Goal: Transaction & Acquisition: Purchase product/service

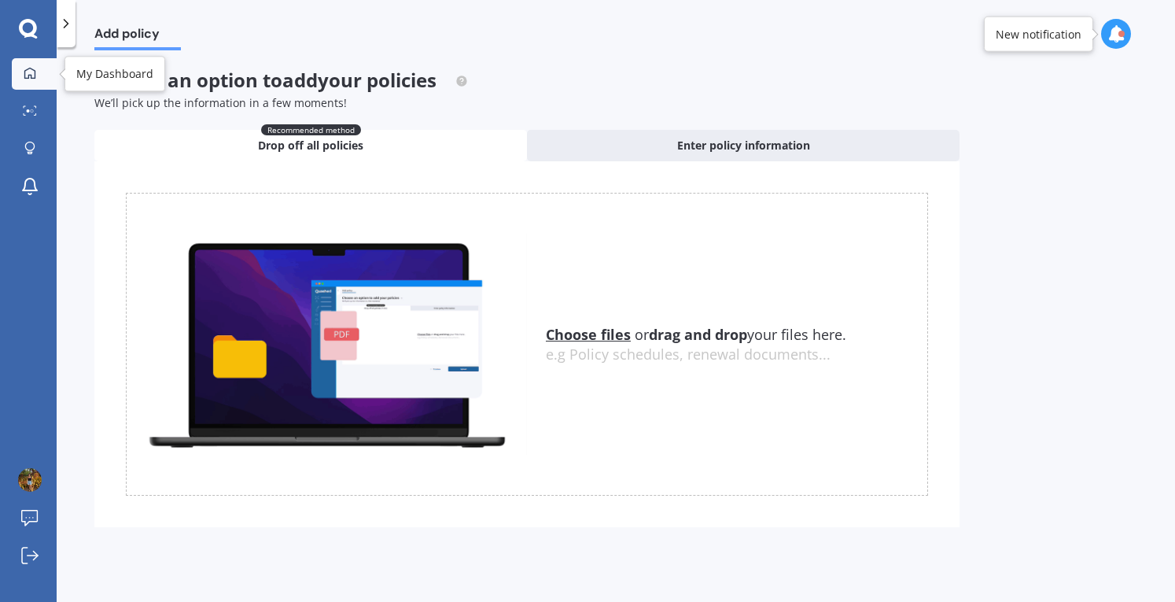
click at [35, 81] on link "My Dashboard" at bounding box center [34, 73] width 45 height 31
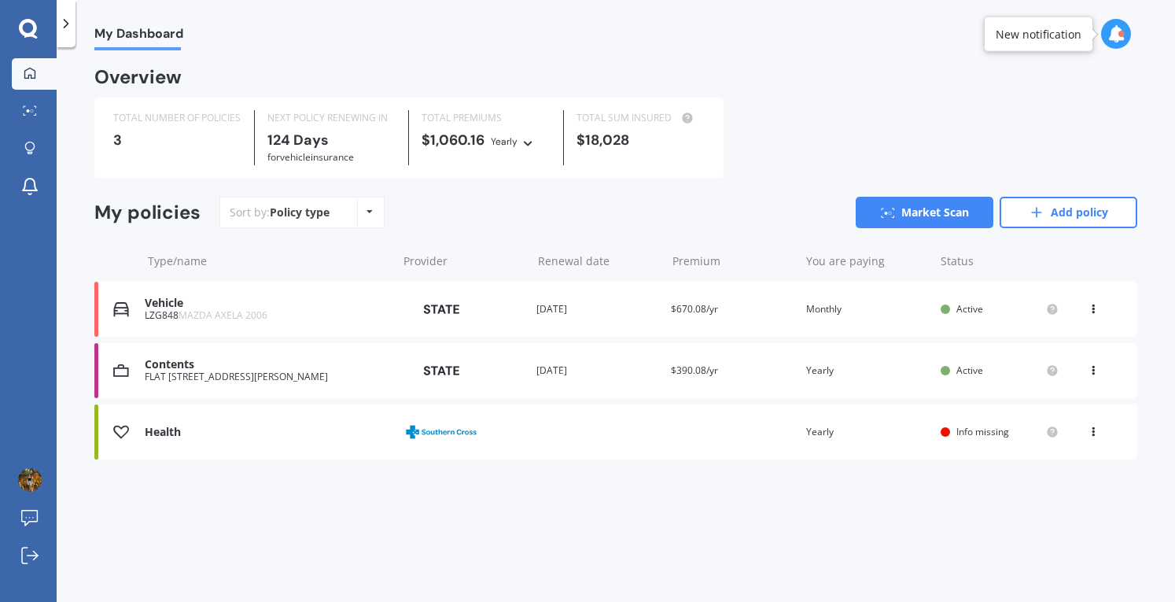
click at [736, 427] on div "Health Provider Renewal date Premium You are paying Yearly Status Info missing …" at bounding box center [615, 431] width 1043 height 55
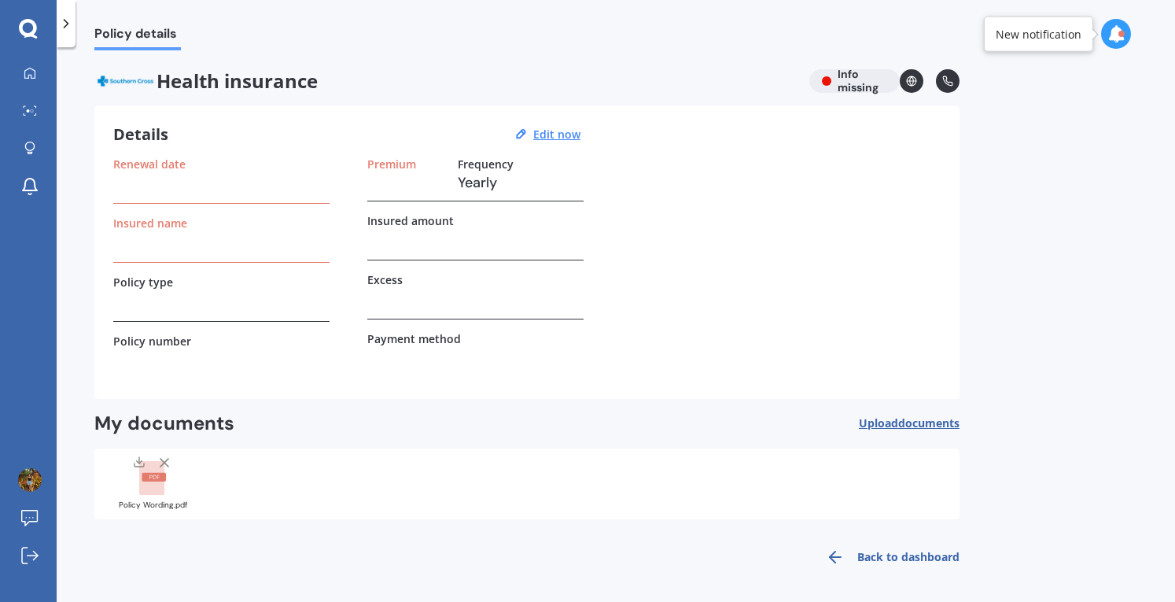
click at [922, 413] on button "Upload documents" at bounding box center [909, 423] width 101 height 24
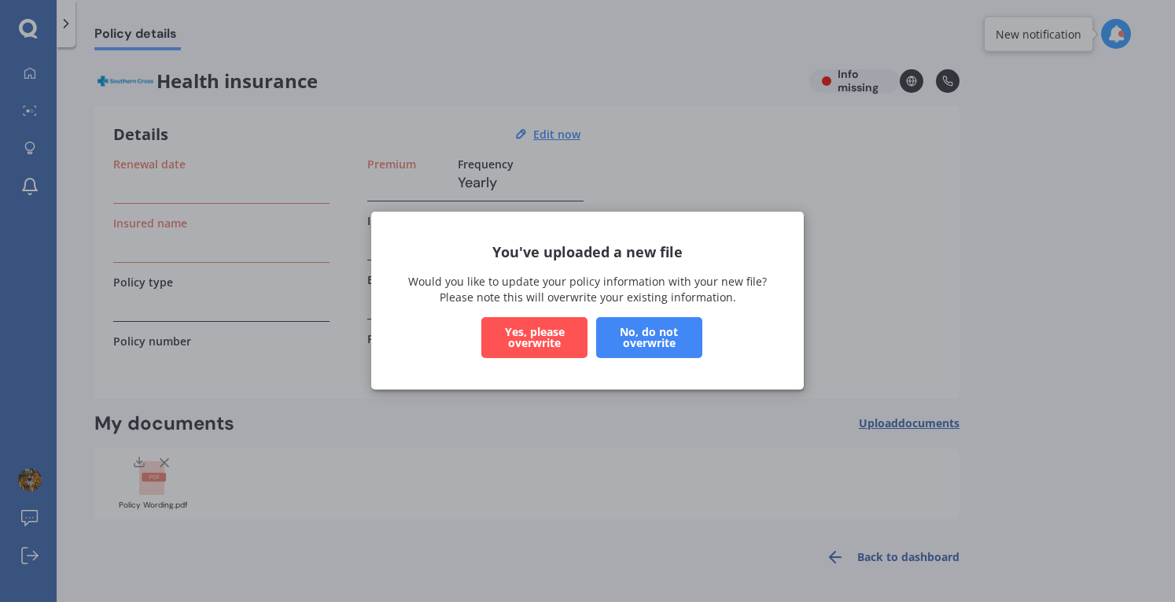
click at [523, 337] on button "Yes, please overwrite" at bounding box center [534, 338] width 106 height 41
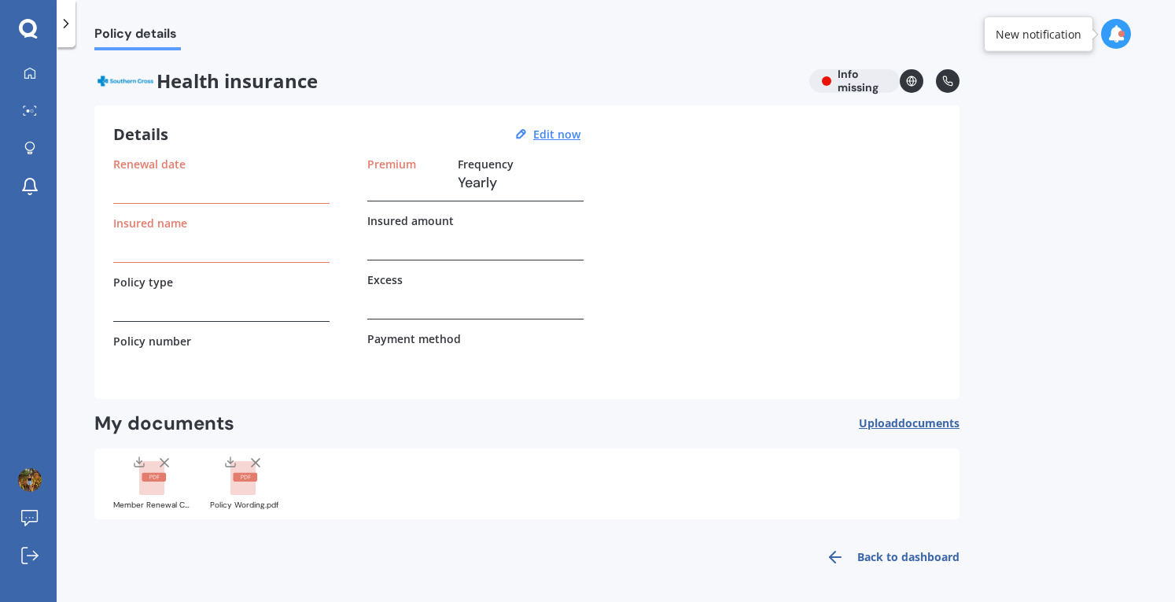
scroll to position [1, 0]
click at [925, 555] on link "Back to dashboard" at bounding box center [888, 556] width 143 height 38
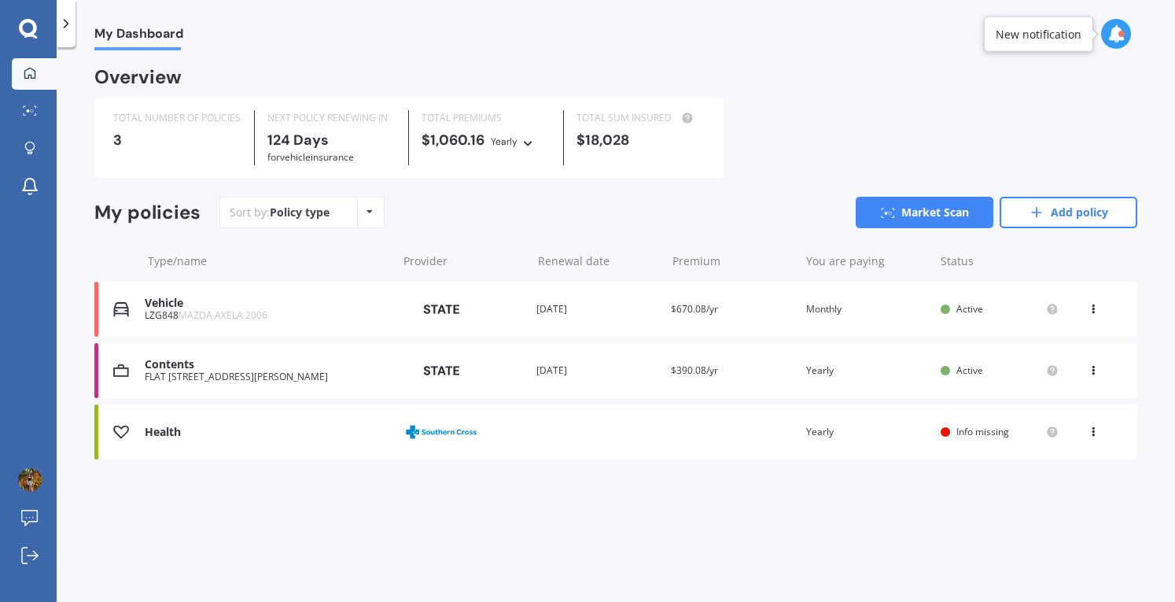
scroll to position [0, 0]
click at [1072, 216] on link "Add policy" at bounding box center [1069, 212] width 138 height 31
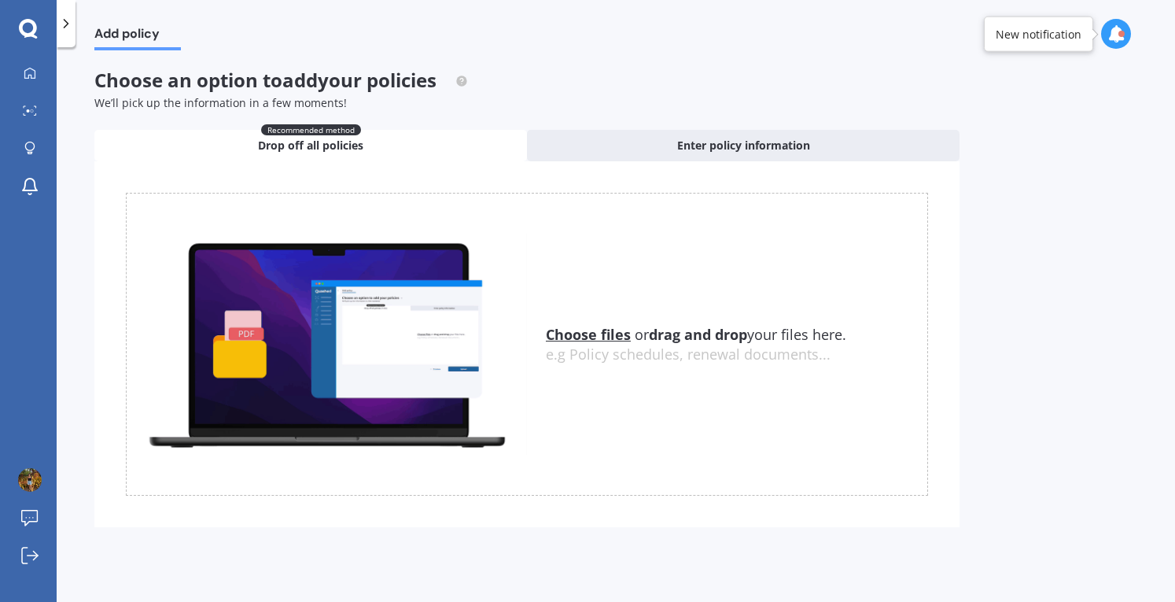
click at [569, 333] on u "Choose files" at bounding box center [588, 334] width 85 height 19
click at [566, 339] on u "Choose files" at bounding box center [588, 334] width 85 height 19
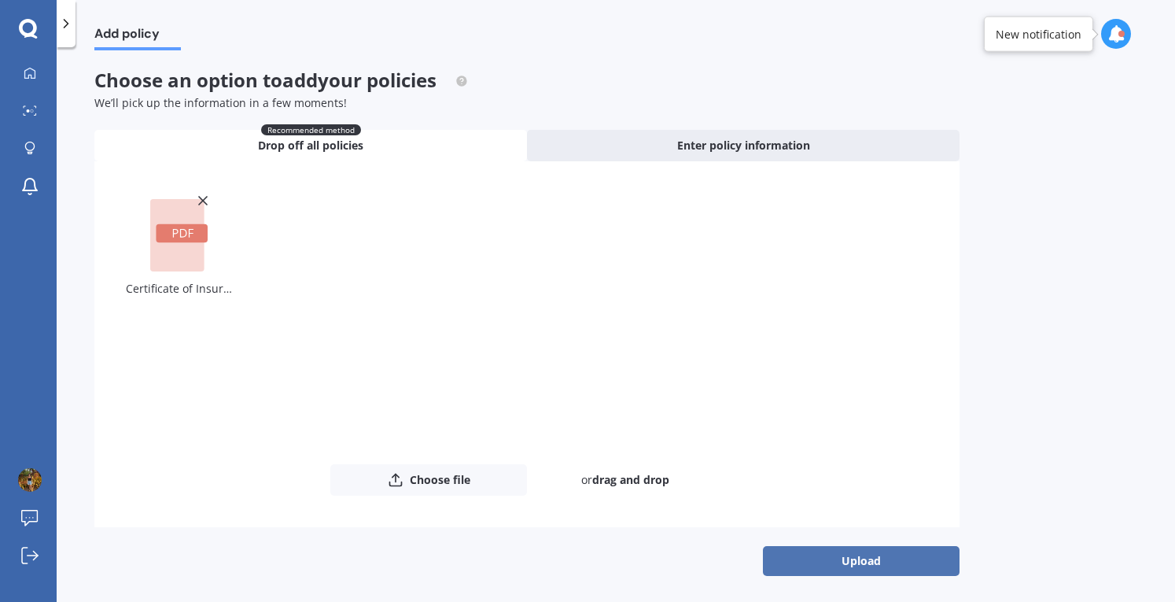
click at [878, 561] on button "Upload" at bounding box center [861, 561] width 197 height 30
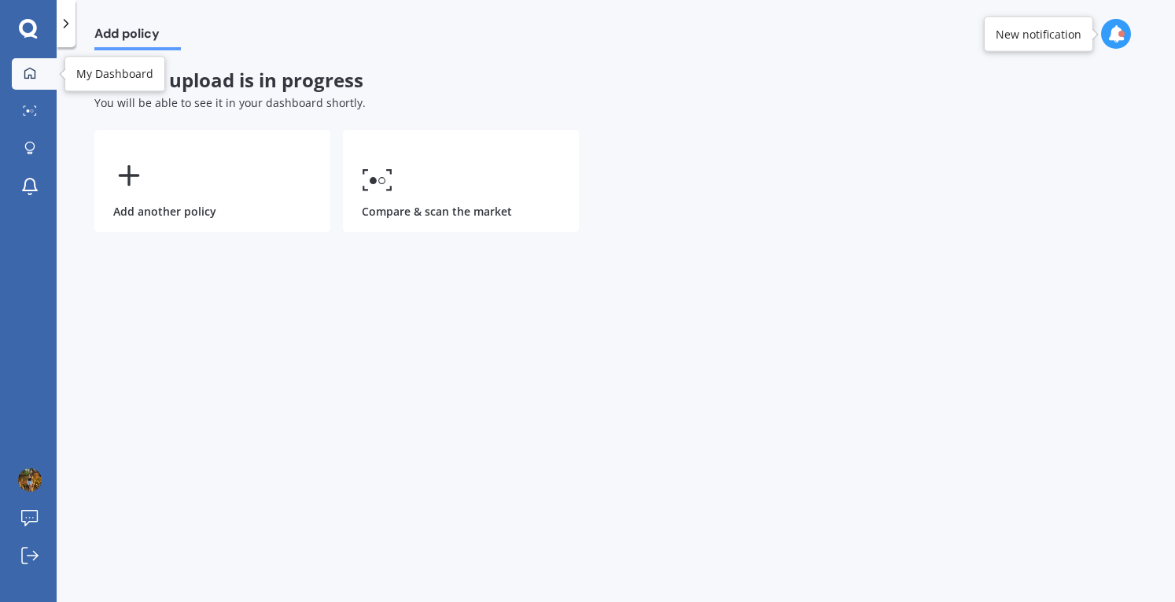
click at [19, 76] on div at bounding box center [30, 74] width 24 height 14
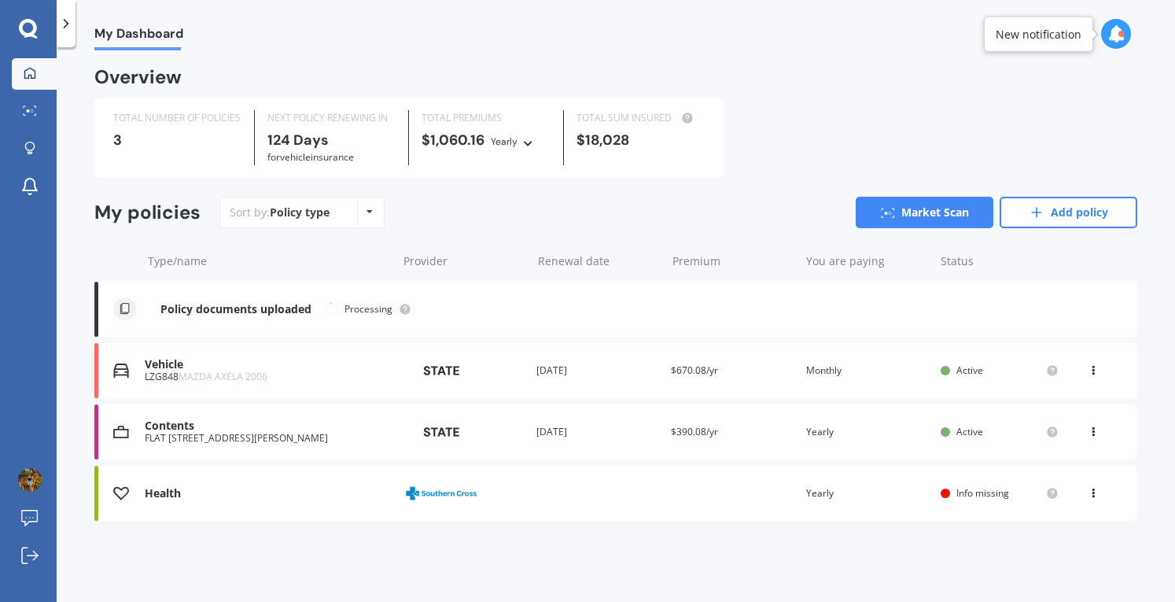
click at [877, 492] on div "You are paying Yearly" at bounding box center [867, 493] width 122 height 16
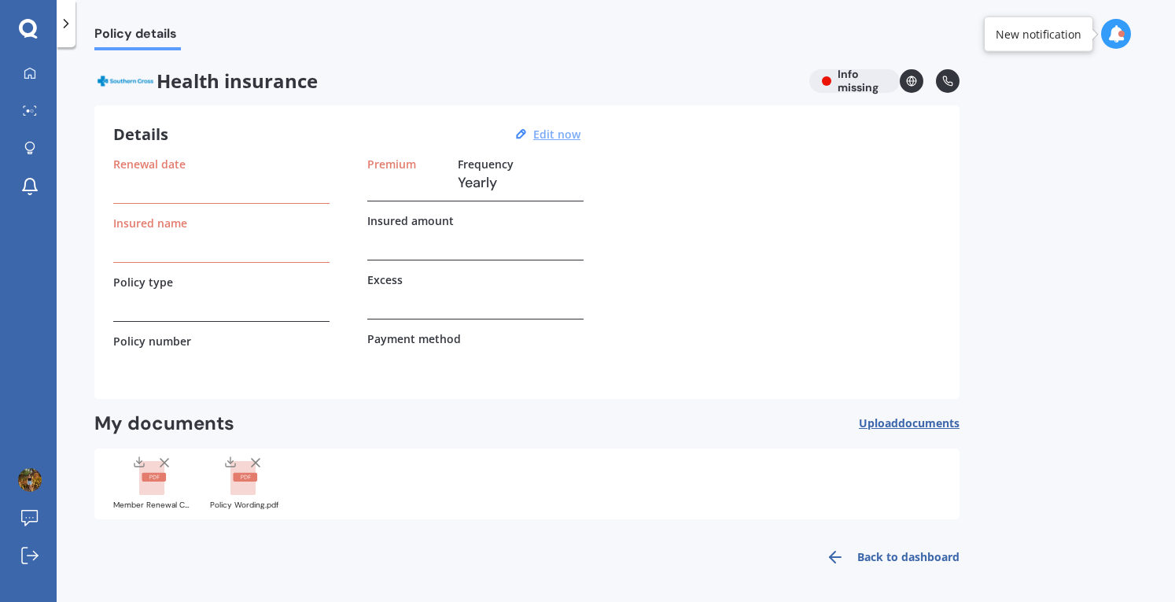
click at [548, 133] on u "Edit now" at bounding box center [556, 134] width 47 height 15
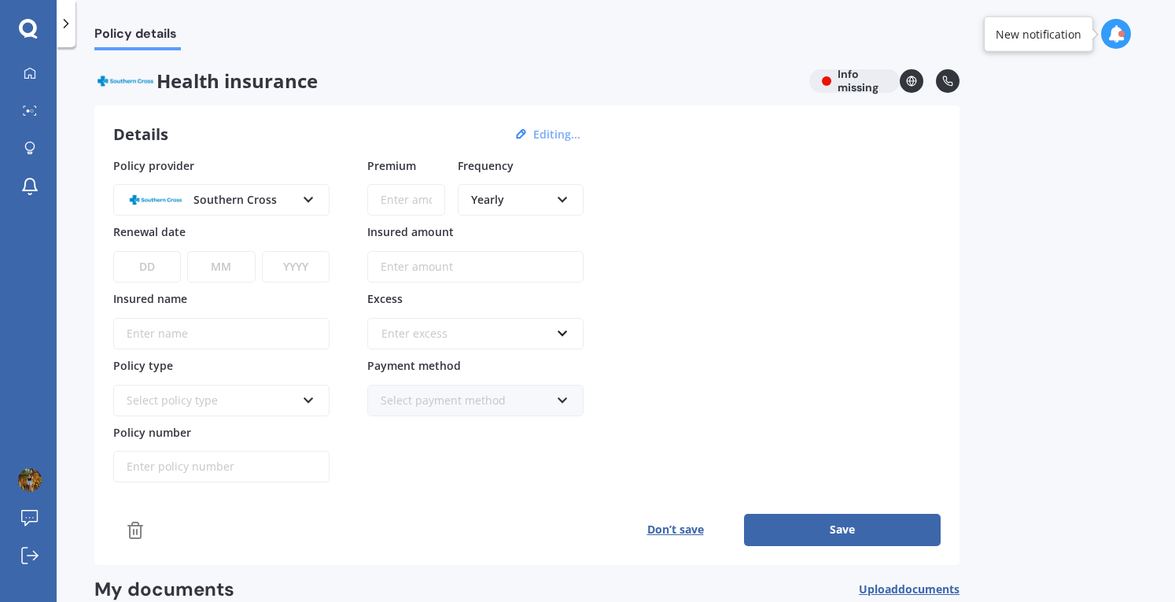
click at [157, 267] on select "DD 01 02 03 04 05 06 07 08 09 10 11 12 13 14 15 16 17 18 19 20 21 22 23 24 25 2…" at bounding box center [147, 266] width 68 height 31
click at [431, 201] on input "Premium" at bounding box center [406, 199] width 78 height 31
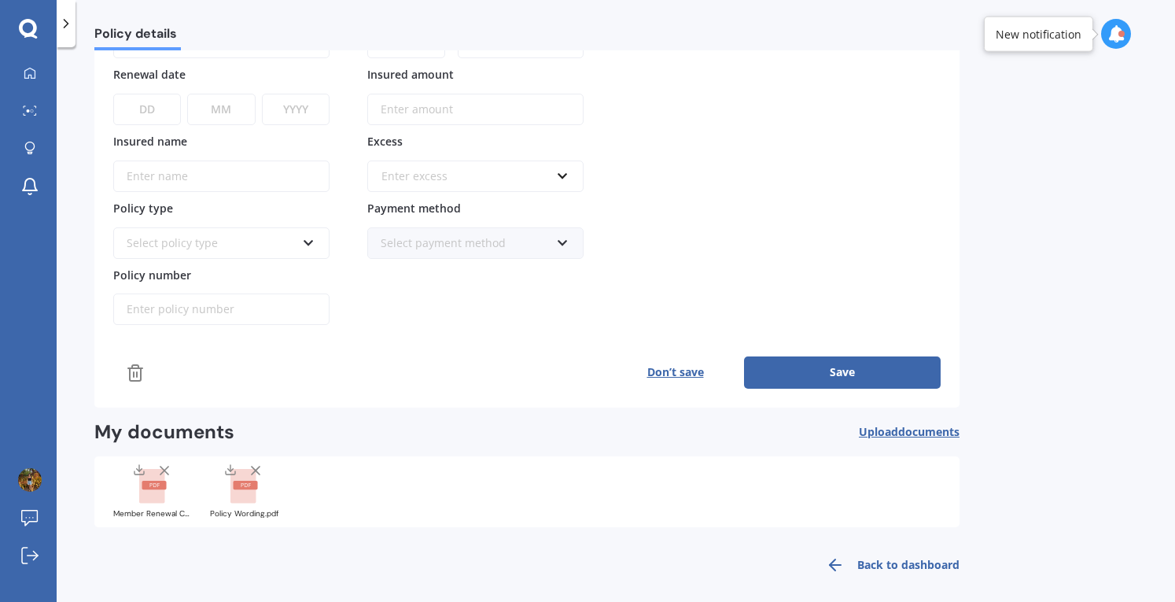
click at [256, 466] on line at bounding box center [256, 470] width 8 height 8
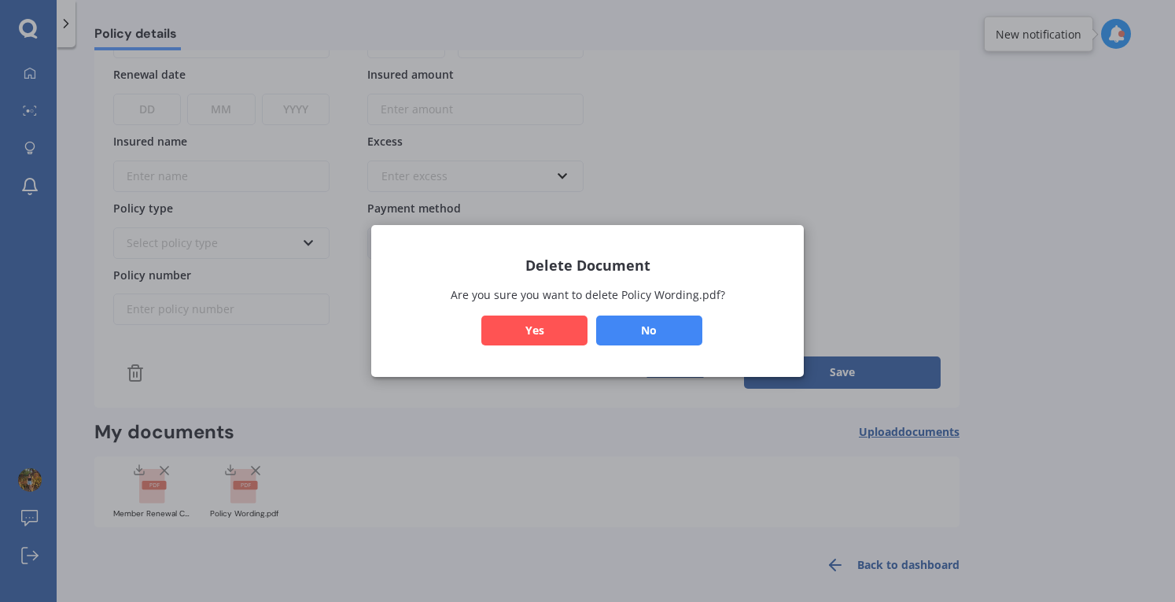
click at [543, 328] on button "Yes" at bounding box center [534, 330] width 106 height 30
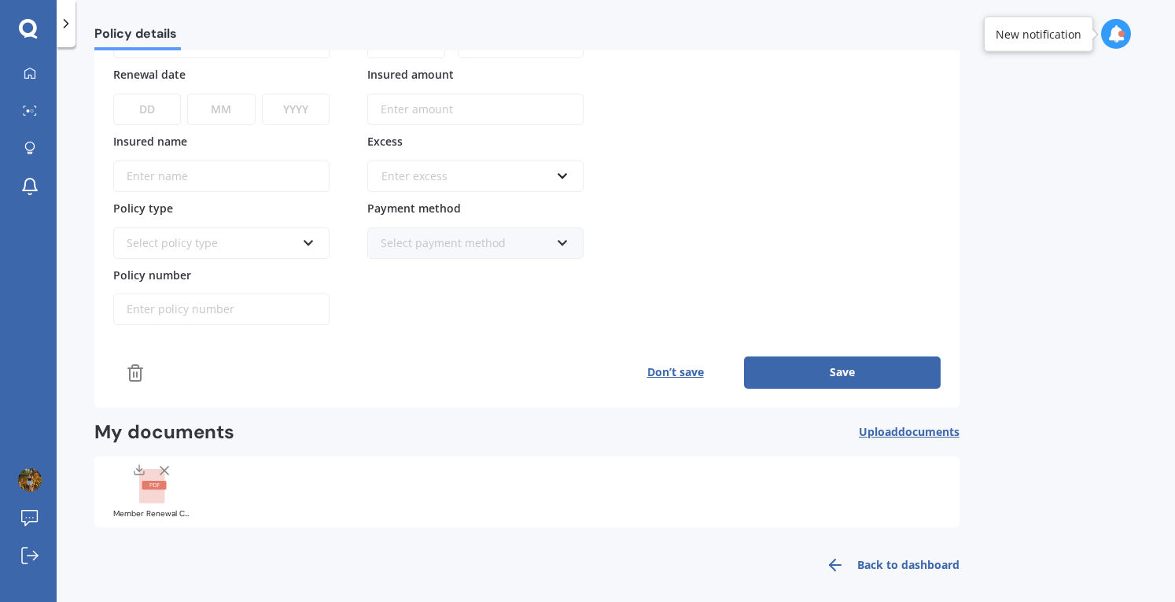
click at [673, 367] on button "Don’t save" at bounding box center [676, 371] width 138 height 31
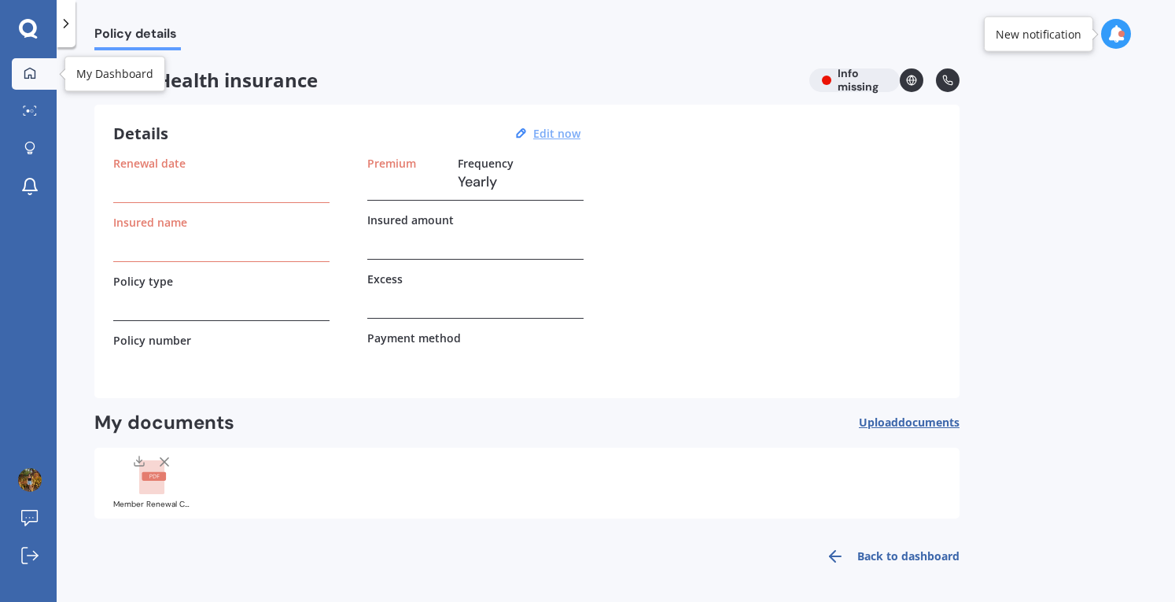
click at [29, 76] on icon at bounding box center [30, 73] width 13 height 13
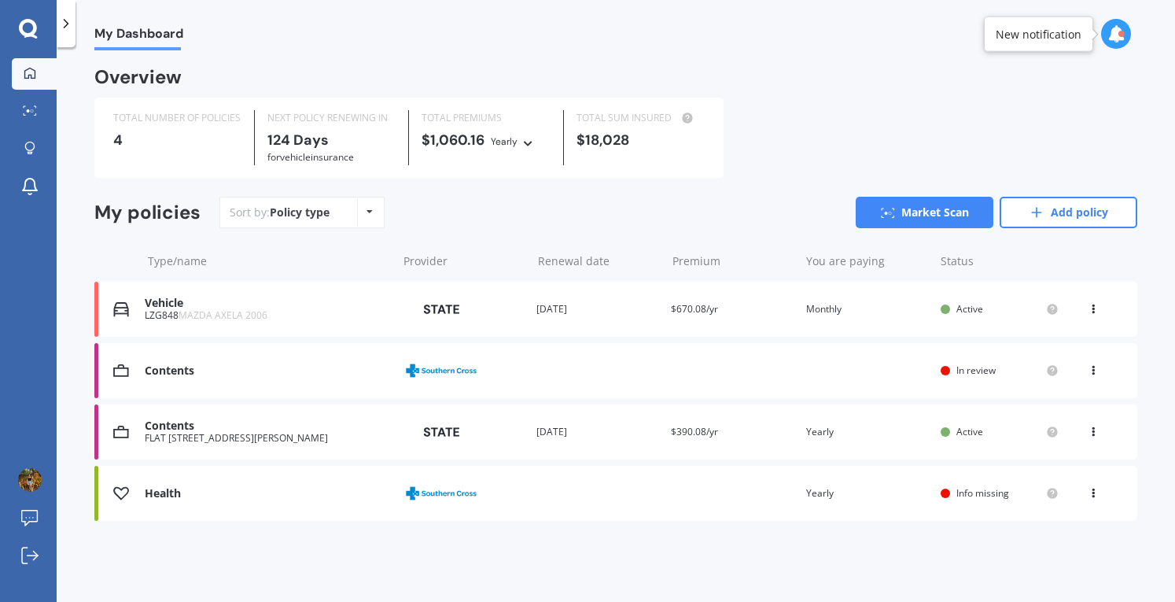
scroll to position [0, 0]
click at [360, 371] on div "Contents" at bounding box center [267, 370] width 245 height 13
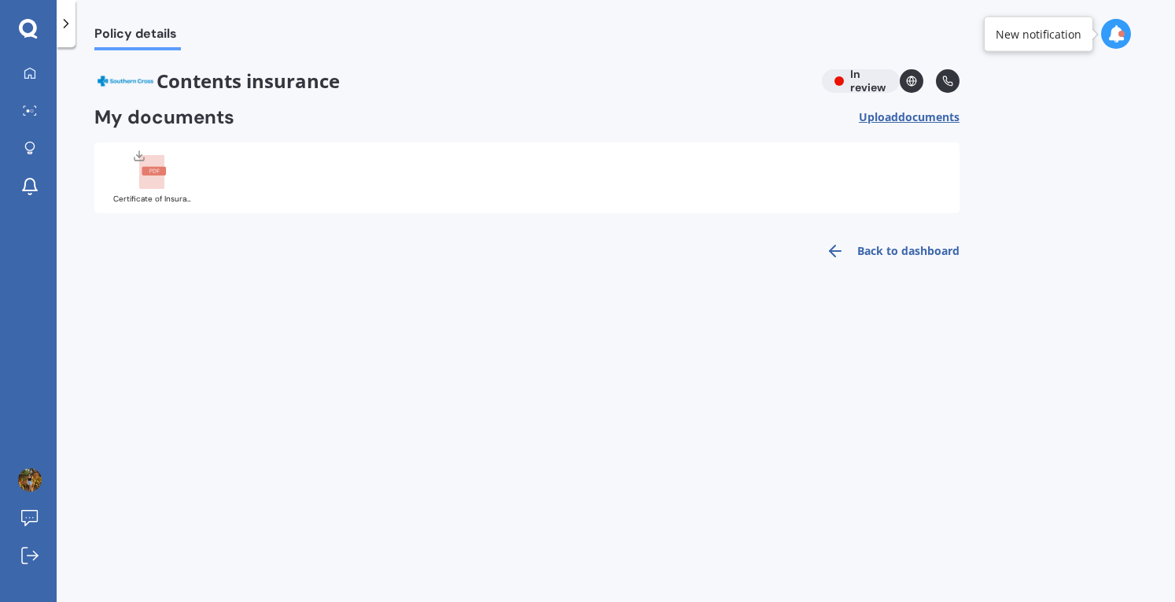
click at [225, 85] on span "Contents insurance" at bounding box center [451, 81] width 715 height 24
click at [848, 253] on link "Back to dashboard" at bounding box center [888, 251] width 143 height 38
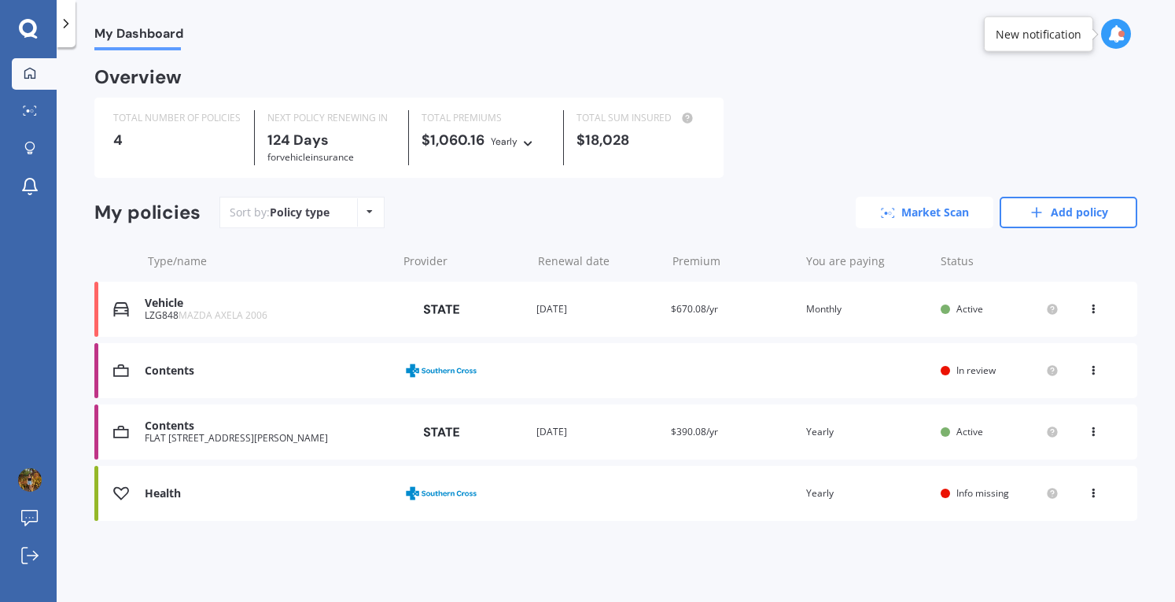
click at [885, 213] on circle at bounding box center [885, 213] width 3 height 3
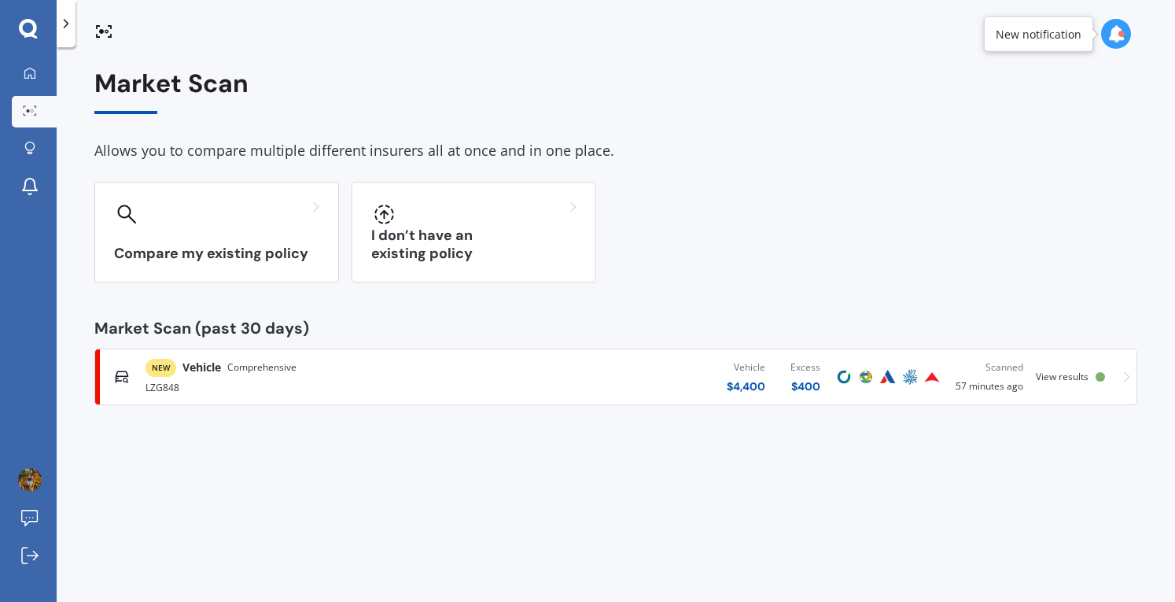
click at [412, 380] on div "LZG848" at bounding box center [310, 386] width 328 height 19
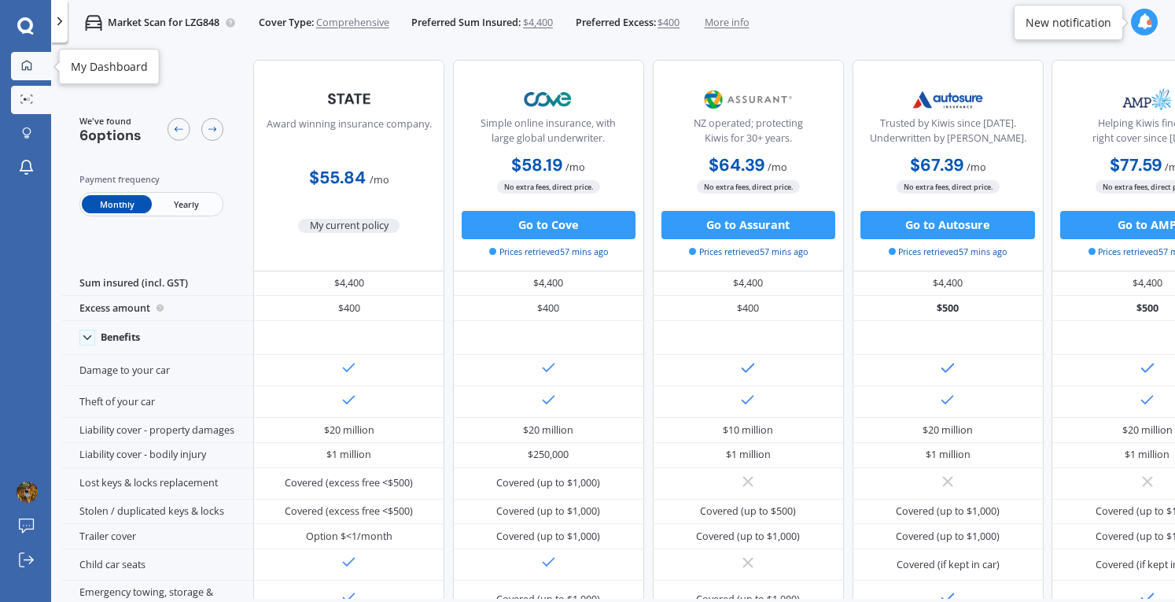
click at [35, 64] on div at bounding box center [27, 66] width 21 height 13
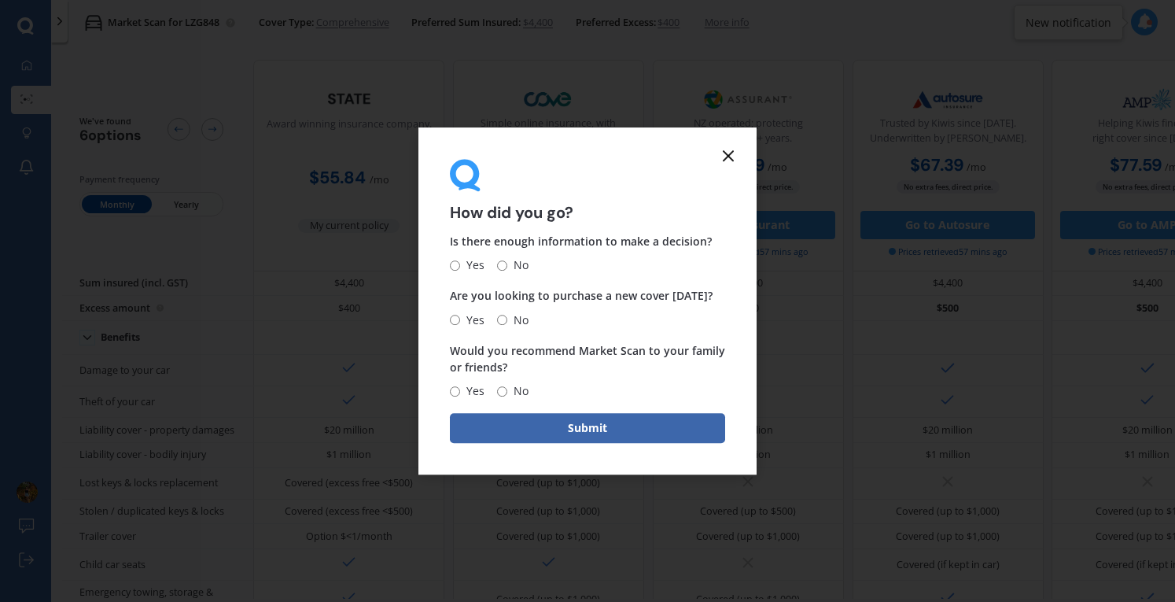
click at [458, 263] on input "Yes" at bounding box center [455, 265] width 10 height 10
radio input "true"
click at [502, 318] on input "No" at bounding box center [502, 320] width 10 height 10
radio input "true"
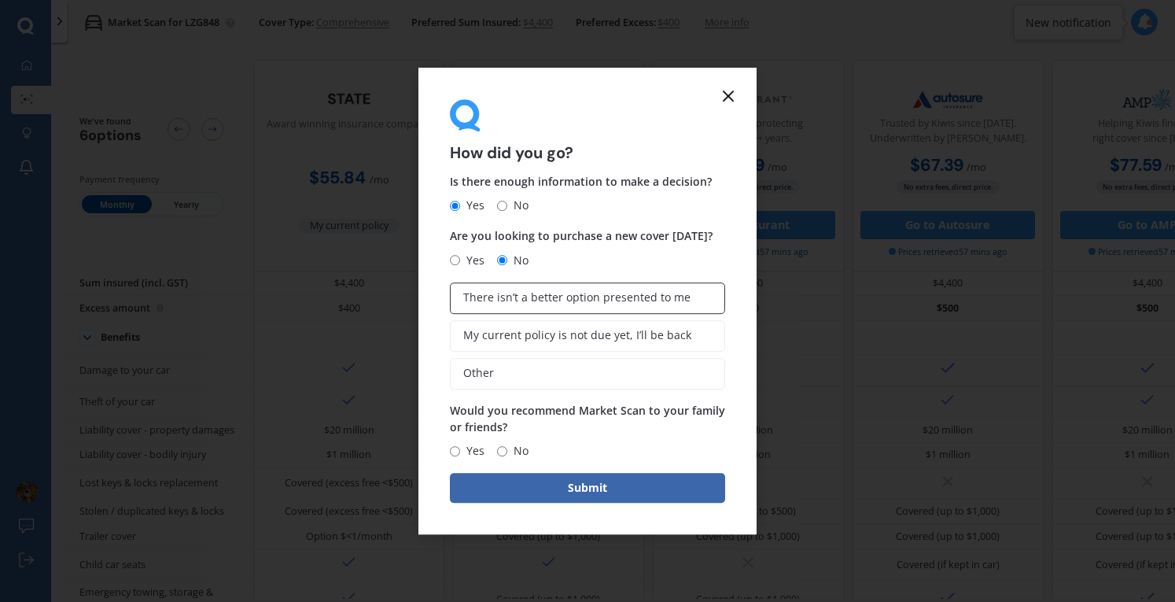
click at [649, 293] on span "There isn’t a better option presented to me" at bounding box center [576, 297] width 227 height 13
click at [0, 0] on input "There isn’t a better option presented to me" at bounding box center [0, 0] width 0 height 0
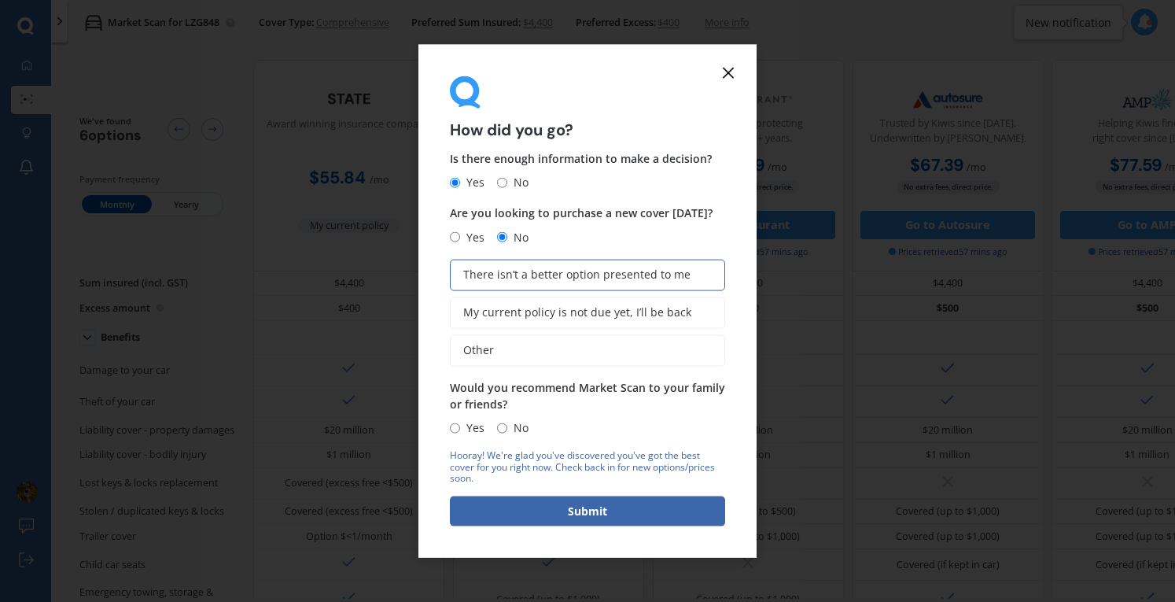
click at [454, 425] on input "Yes" at bounding box center [455, 427] width 10 height 10
radio input "true"
click at [589, 509] on button "Submit" at bounding box center [587, 511] width 275 height 30
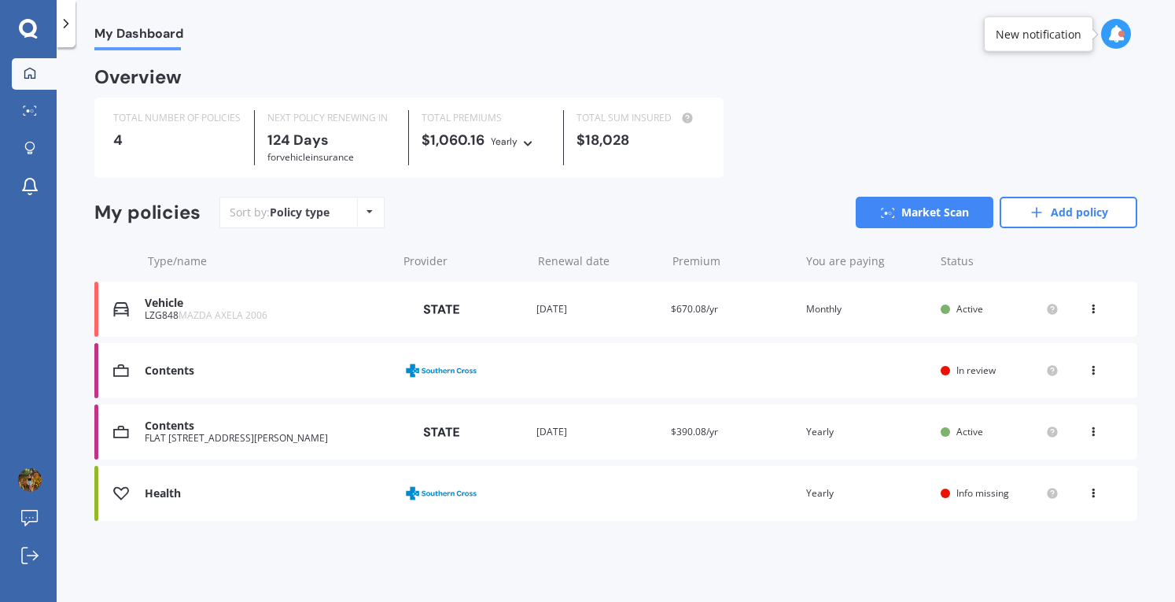
click at [494, 427] on div "Provider" at bounding box center [463, 432] width 122 height 28
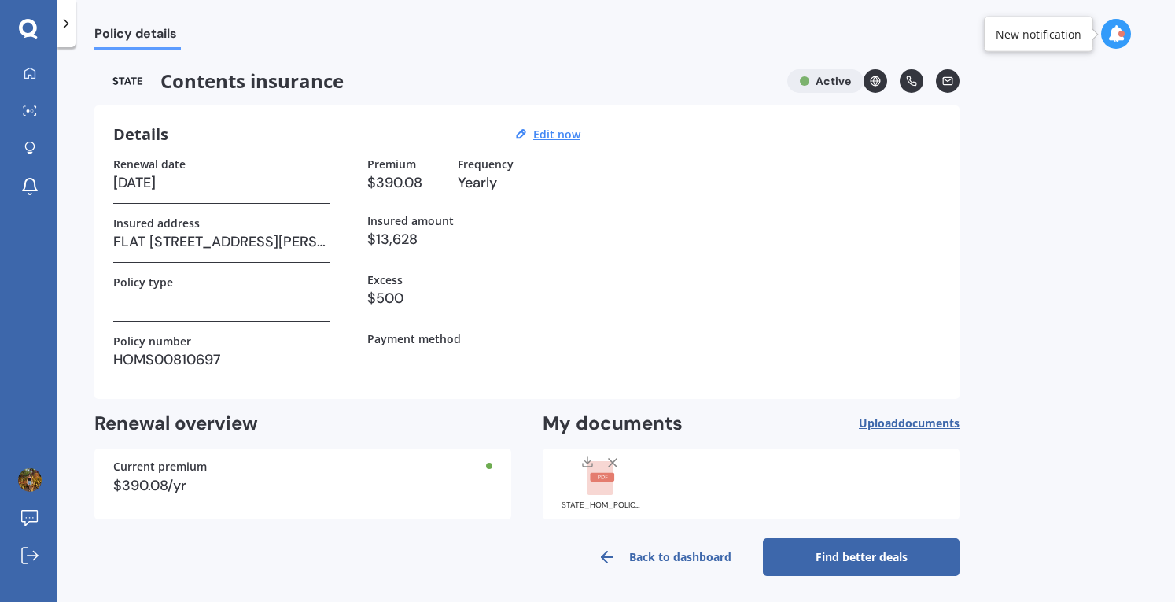
click at [862, 548] on link "Find better deals" at bounding box center [861, 557] width 197 height 38
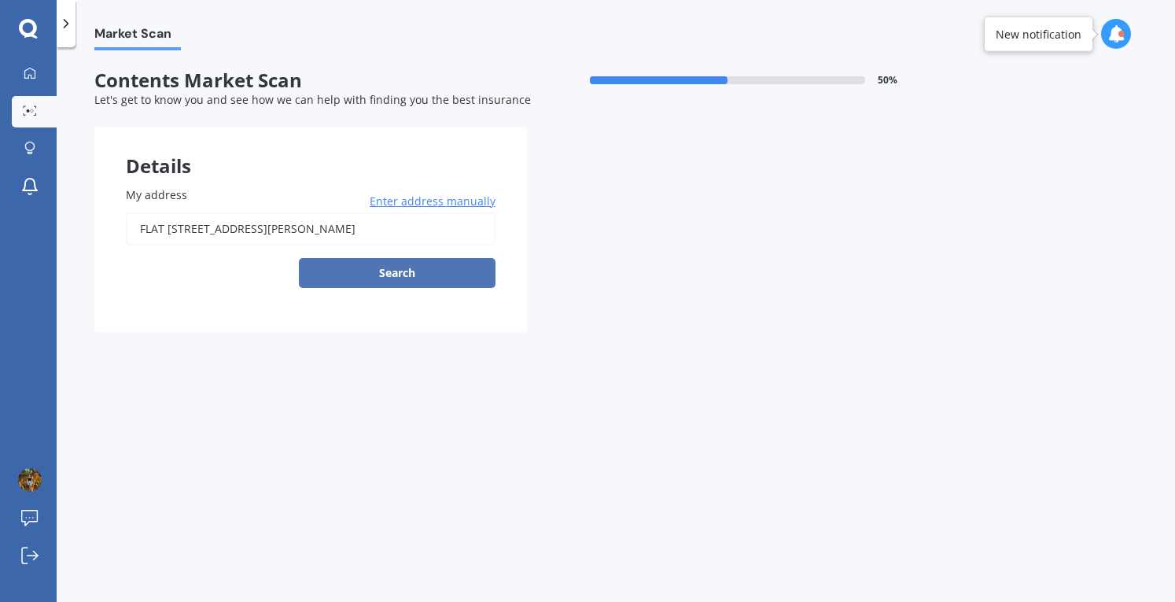
click at [459, 276] on button "Search" at bounding box center [397, 273] width 197 height 30
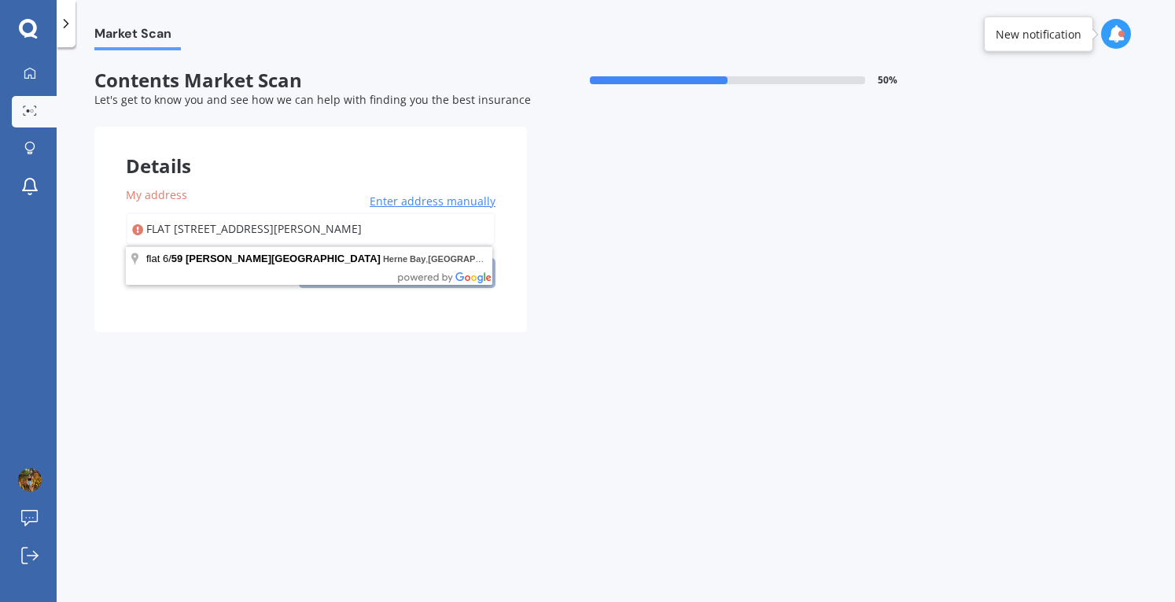
click at [227, 223] on input "FLAT [STREET_ADDRESS][PERSON_NAME]" at bounding box center [311, 228] width 370 height 33
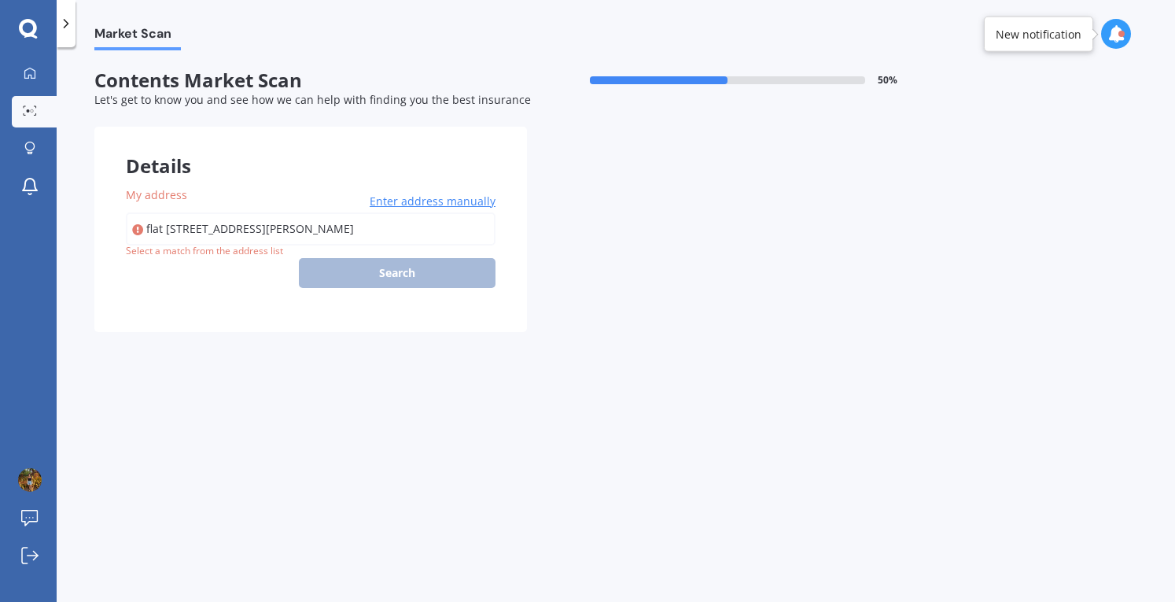
type input "flat [STREET_ADDRESS][PERSON_NAME]"
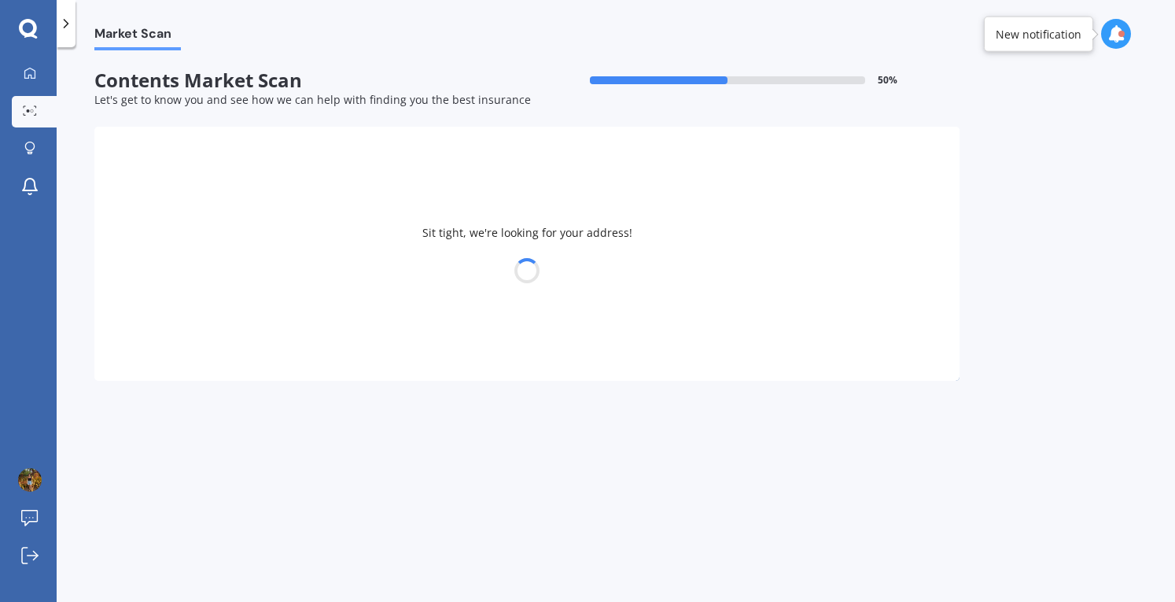
select select "13"
select select "08"
select select "1984"
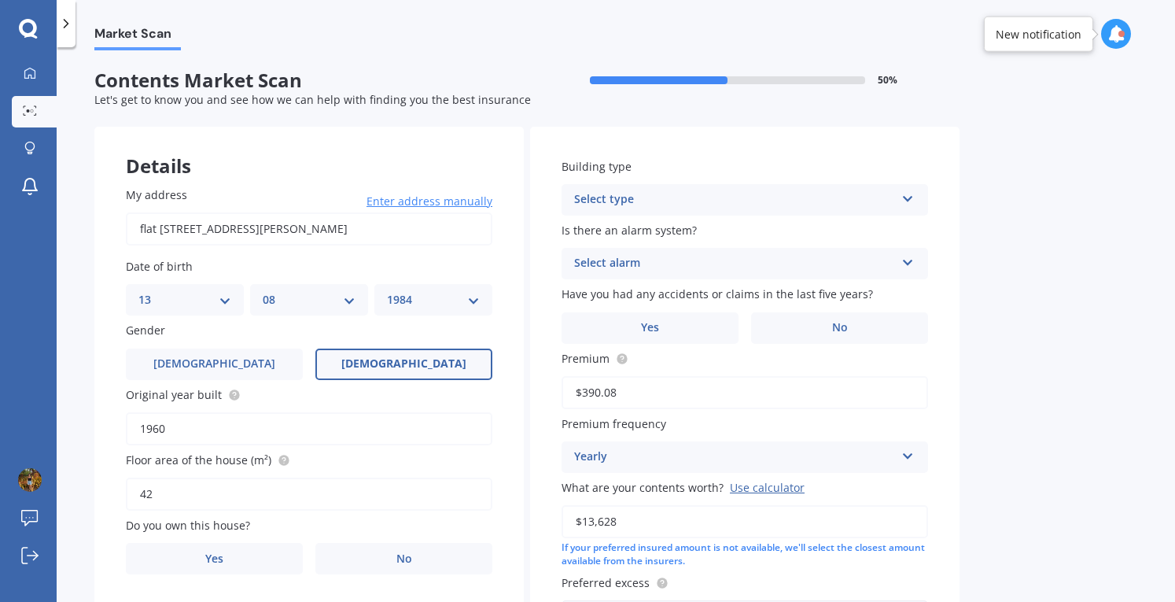
click at [699, 203] on div "Select type" at bounding box center [734, 199] width 321 height 19
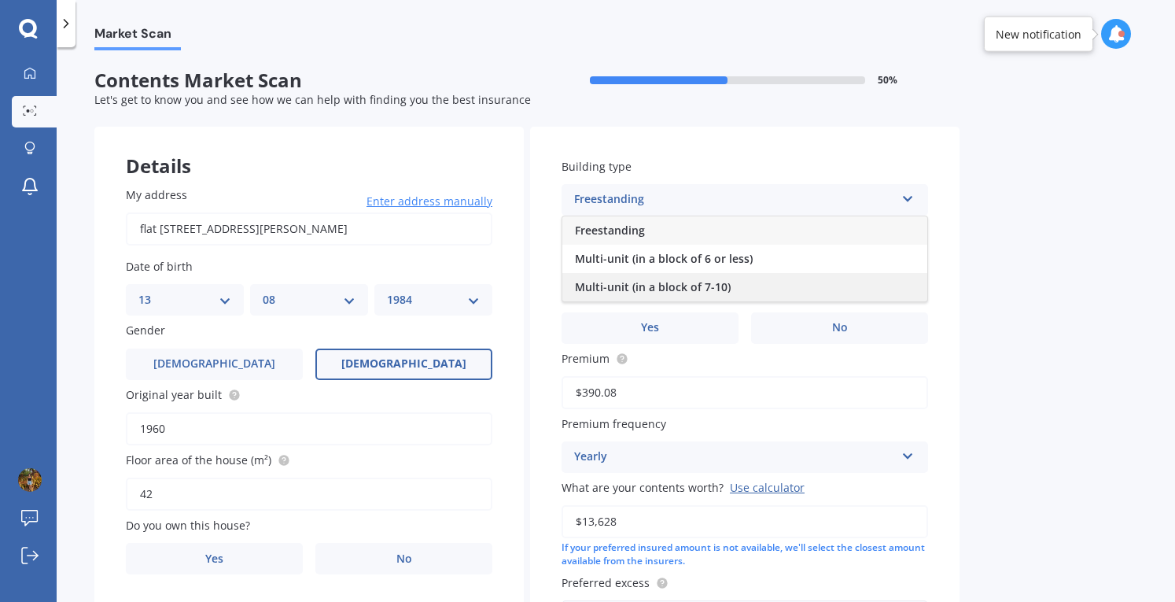
click at [701, 283] on span "Multi-unit (in a block of 7-10)" at bounding box center [653, 286] width 156 height 15
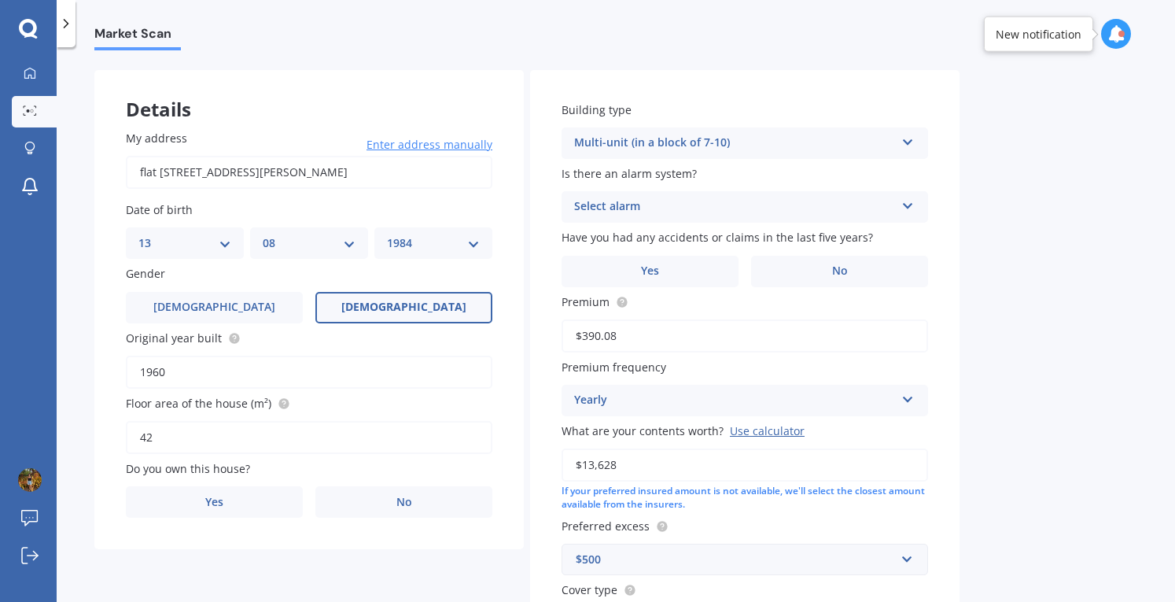
scroll to position [79, 0]
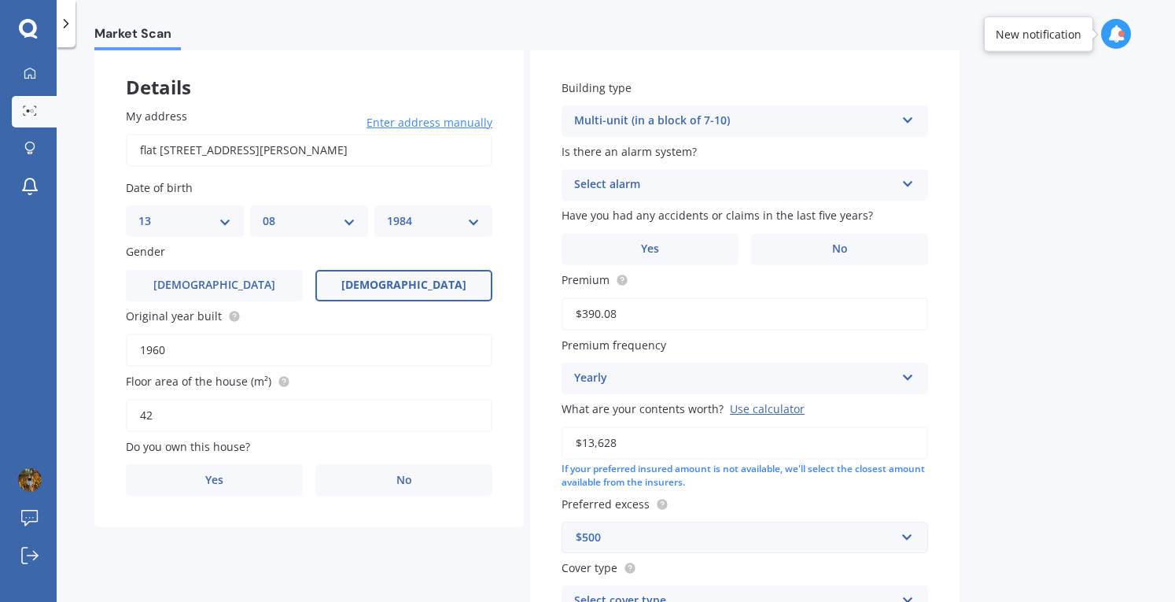
click at [601, 170] on div "Select alarm Yes, monitored Yes, not monitored No" at bounding box center [745, 184] width 367 height 31
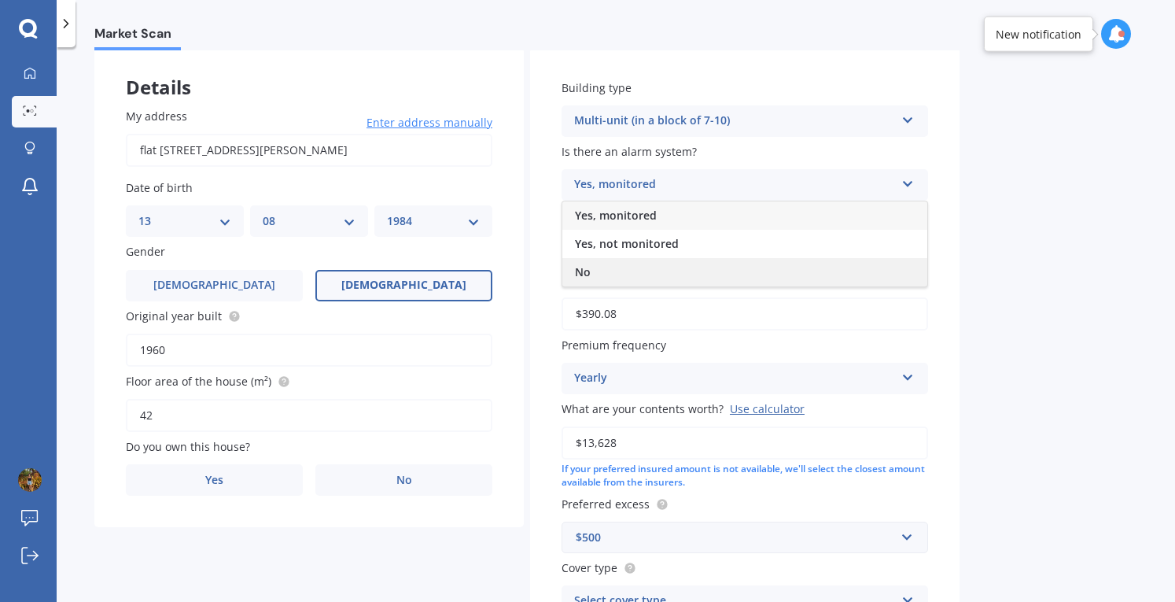
click at [619, 266] on div "No" at bounding box center [744, 272] width 365 height 28
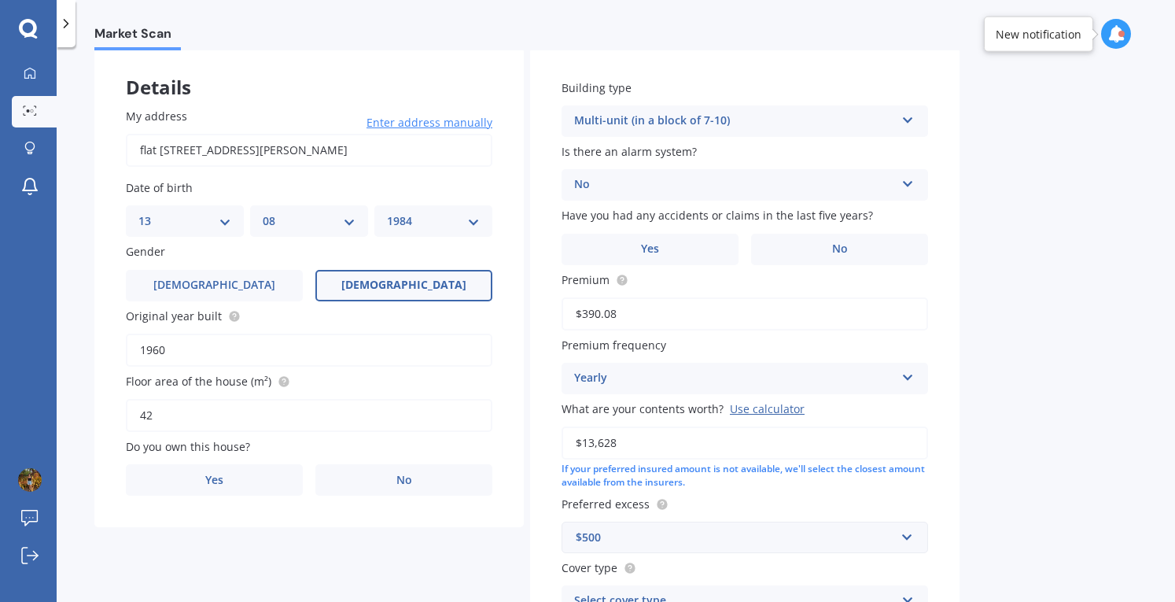
scroll to position [157, 0]
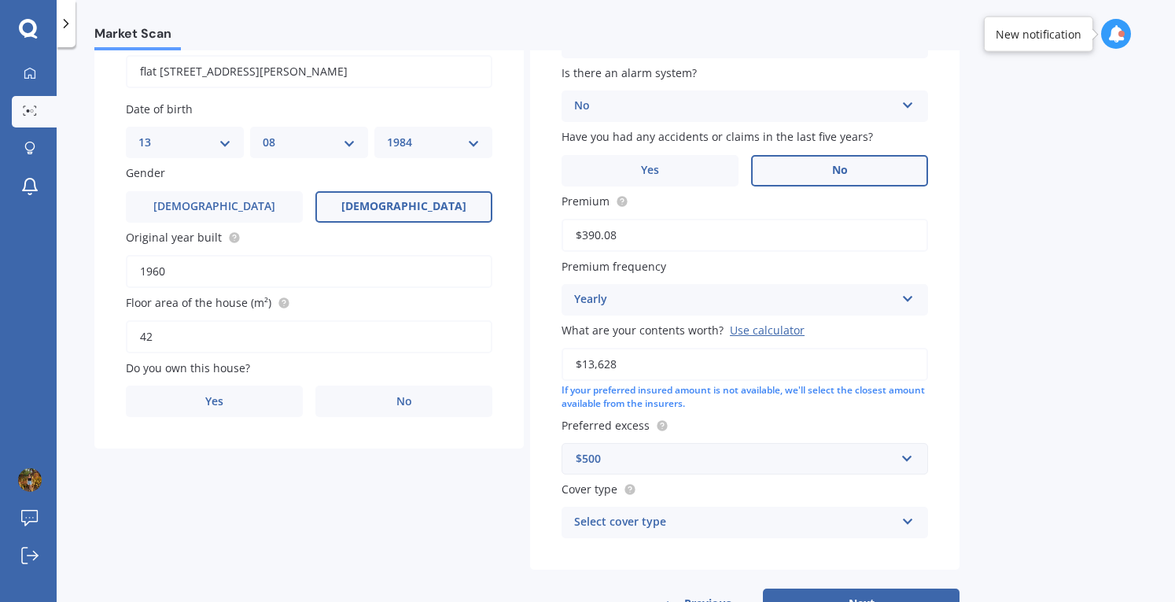
click at [856, 171] on label "No" at bounding box center [839, 170] width 177 height 31
click at [0, 0] on input "No" at bounding box center [0, 0] width 0 height 0
click at [423, 404] on label "No" at bounding box center [403, 400] width 177 height 31
click at [0, 0] on input "No" at bounding box center [0, 0] width 0 height 0
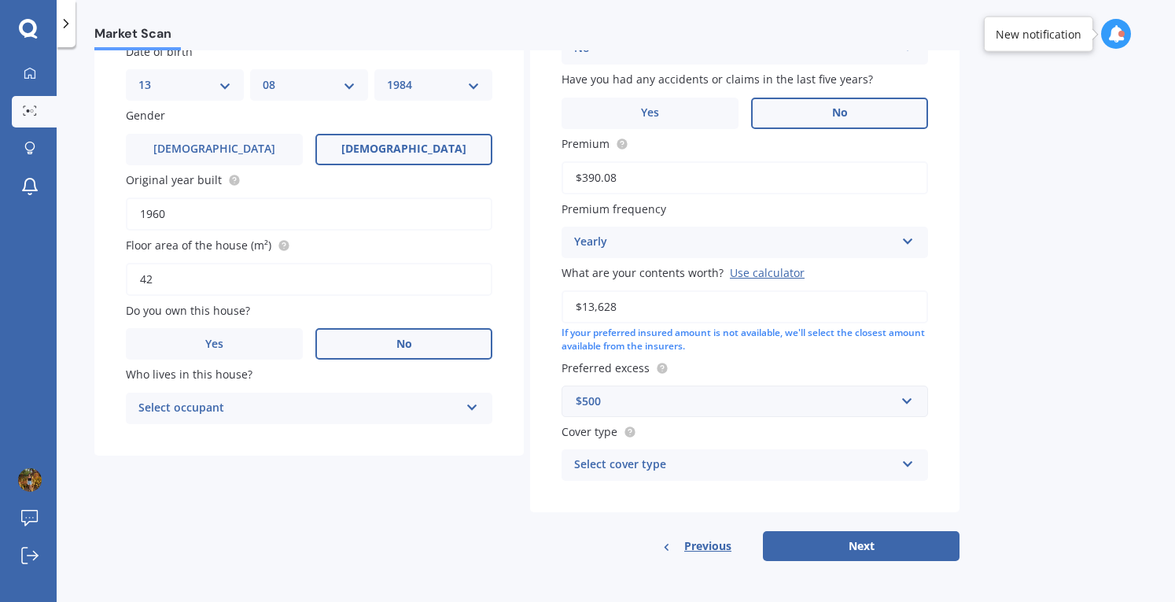
click at [414, 400] on div "Select occupant" at bounding box center [298, 408] width 321 height 19
click at [404, 444] on div "Tenant" at bounding box center [309, 439] width 365 height 28
click at [592, 477] on div "Select cover type Contents Essential Contents Comprehensive" at bounding box center [745, 464] width 367 height 31
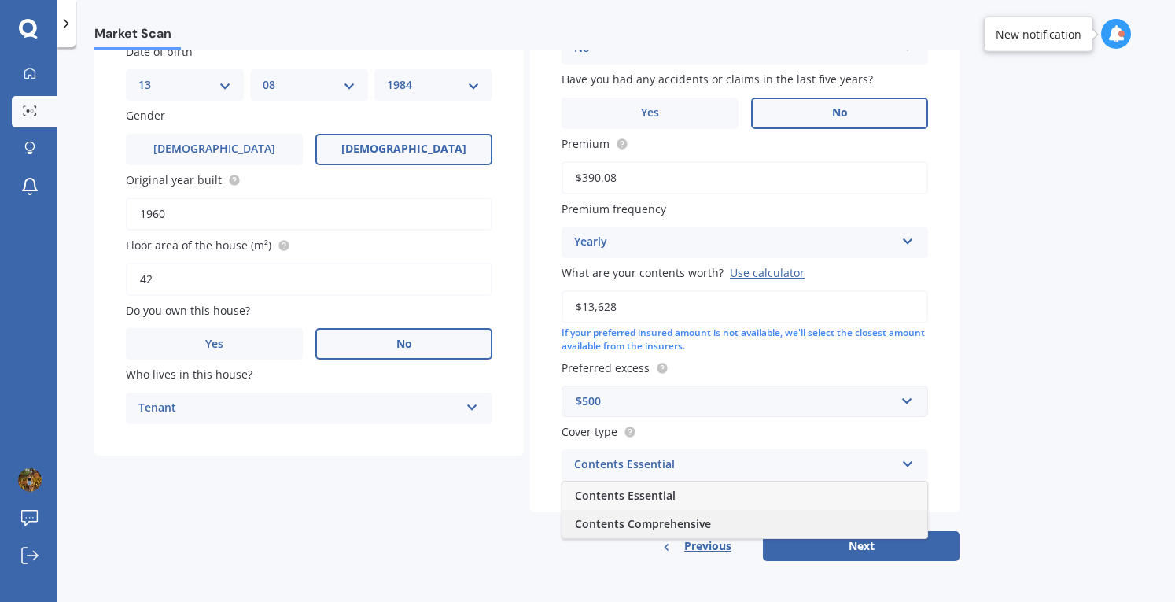
click at [605, 518] on span "Contents Comprehensive" at bounding box center [643, 523] width 136 height 15
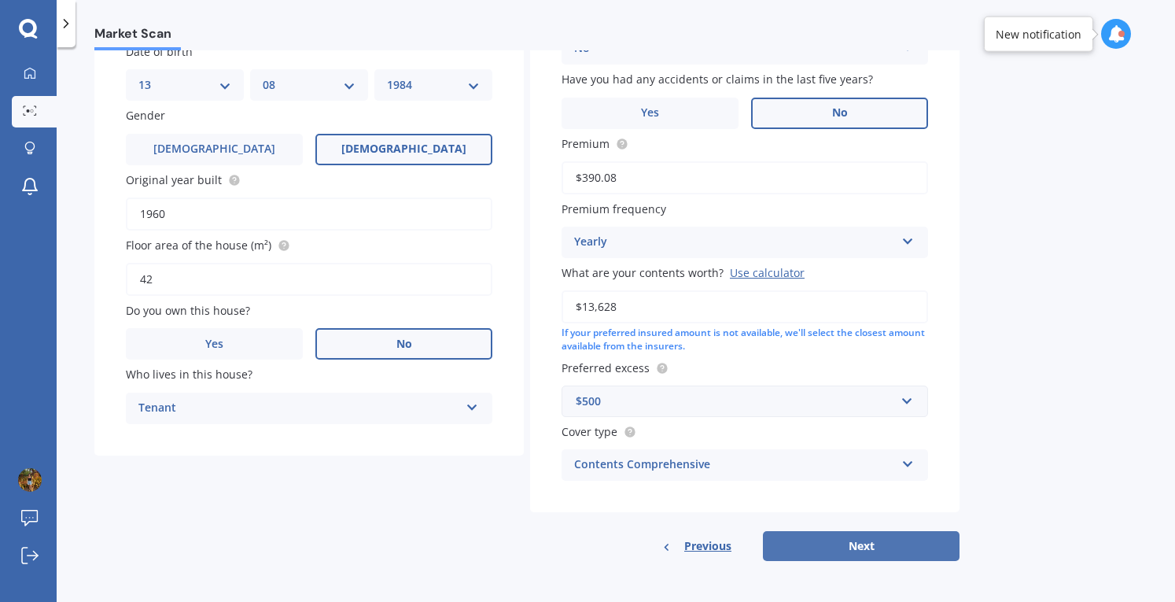
click at [867, 547] on button "Next" at bounding box center [861, 546] width 197 height 30
select select "13"
select select "08"
select select "1984"
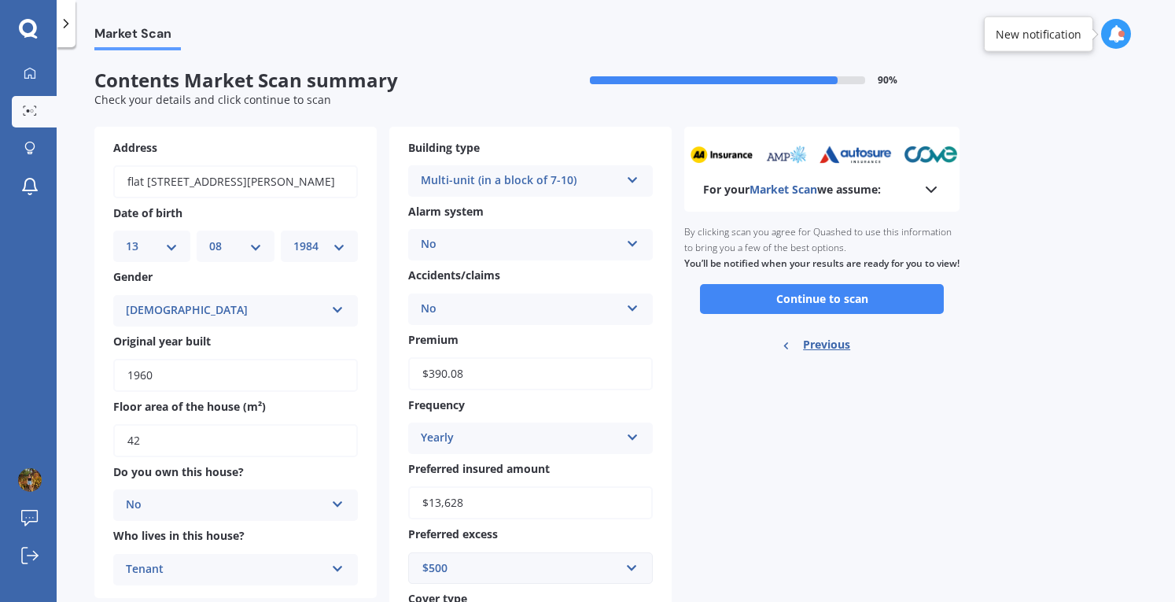
scroll to position [0, 0]
click at [869, 314] on button "Continue to scan" at bounding box center [822, 299] width 244 height 30
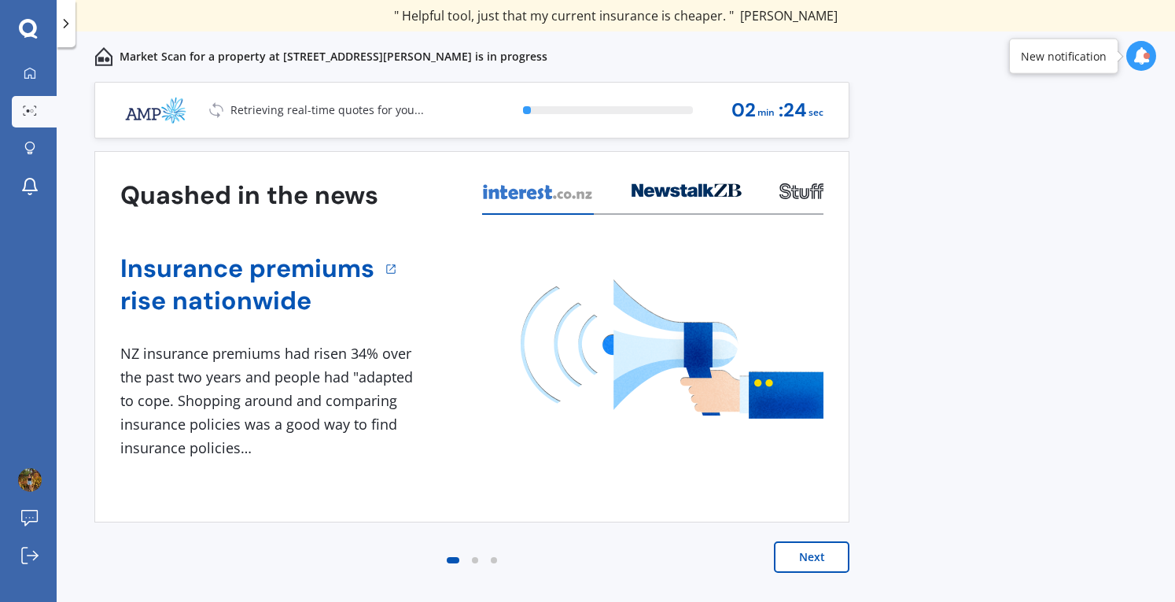
click at [820, 559] on button "Next" at bounding box center [812, 556] width 76 height 31
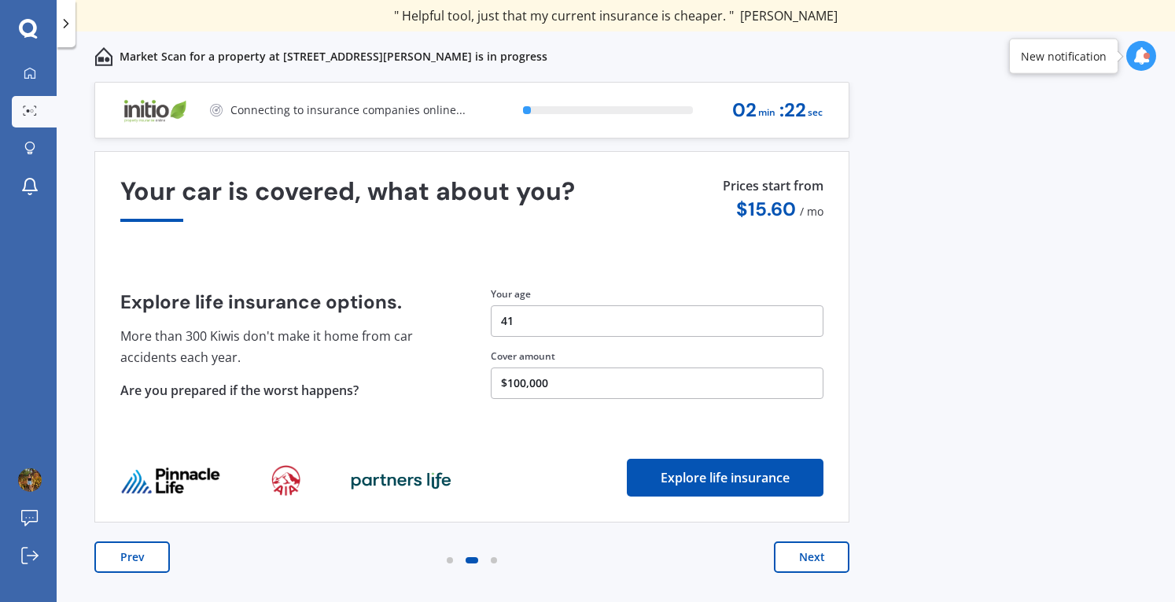
click at [823, 555] on button "Next" at bounding box center [812, 556] width 76 height 31
